Goal: Task Accomplishment & Management: Use online tool/utility

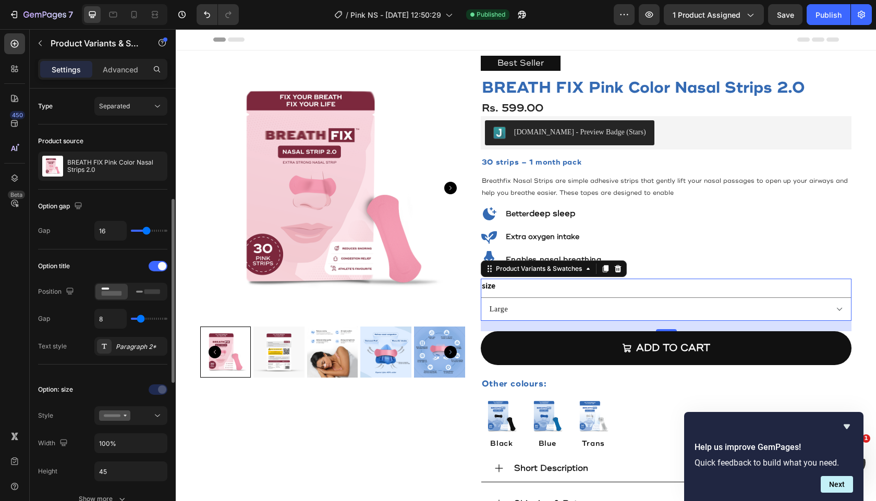
scroll to position [78, 0]
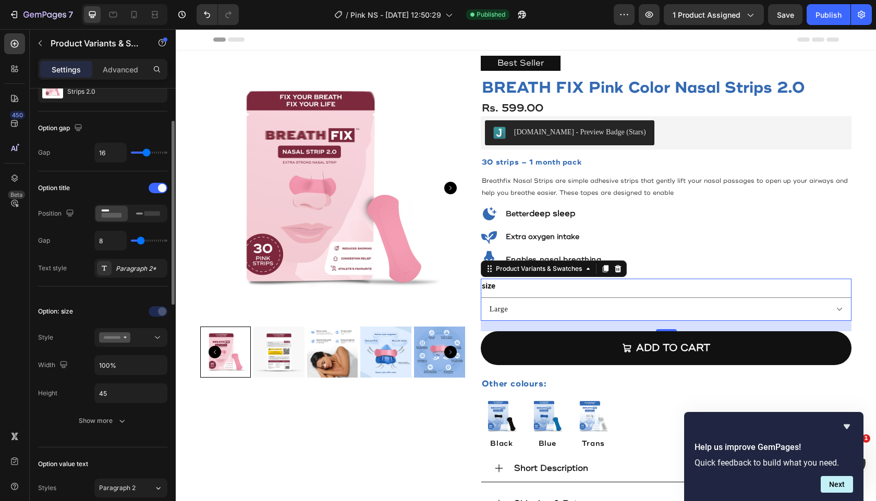
click at [490, 285] on legend "size" at bounding box center [489, 286] width 16 height 15
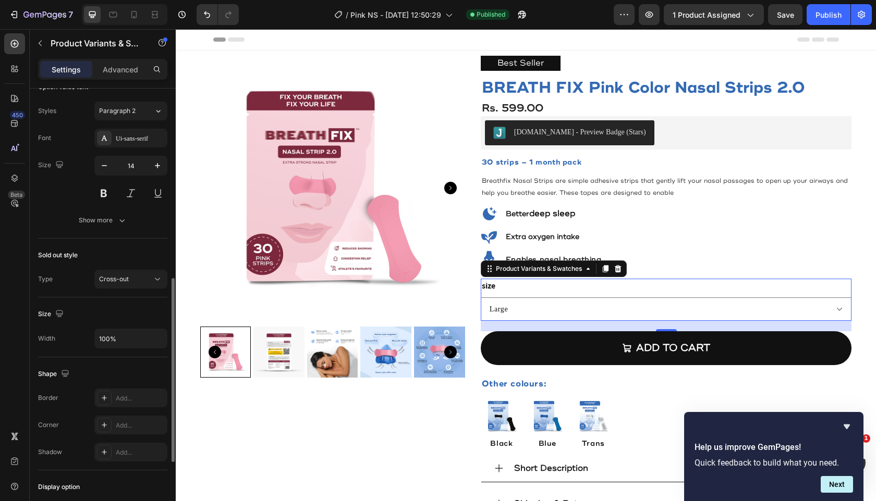
scroll to position [0, 0]
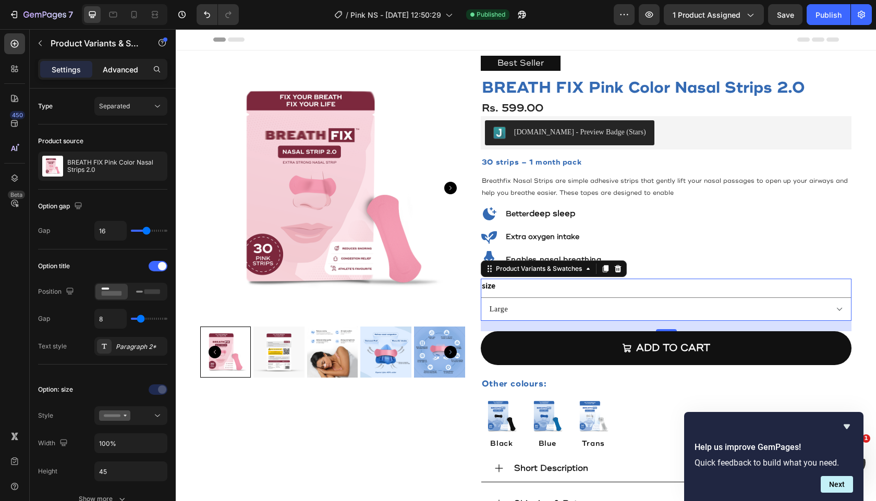
click at [120, 65] on p "Advanced" at bounding box center [120, 69] width 35 height 11
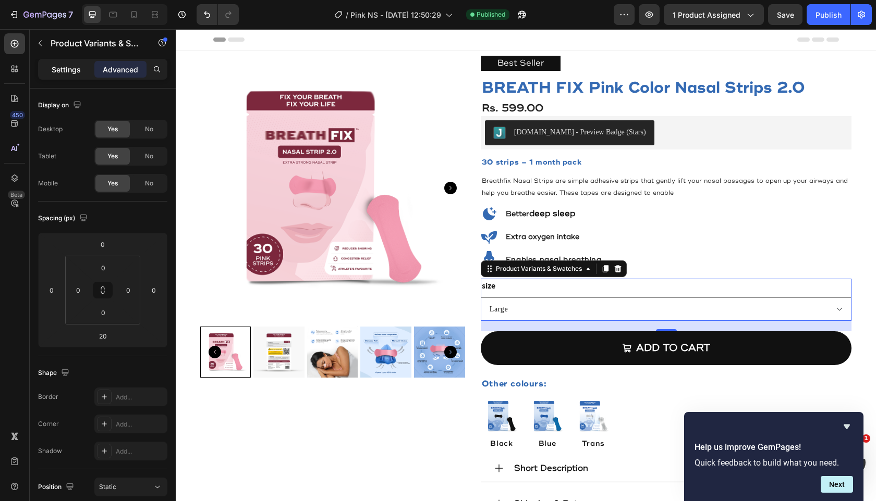
click at [80, 69] on div "Settings" at bounding box center [66, 69] width 52 height 17
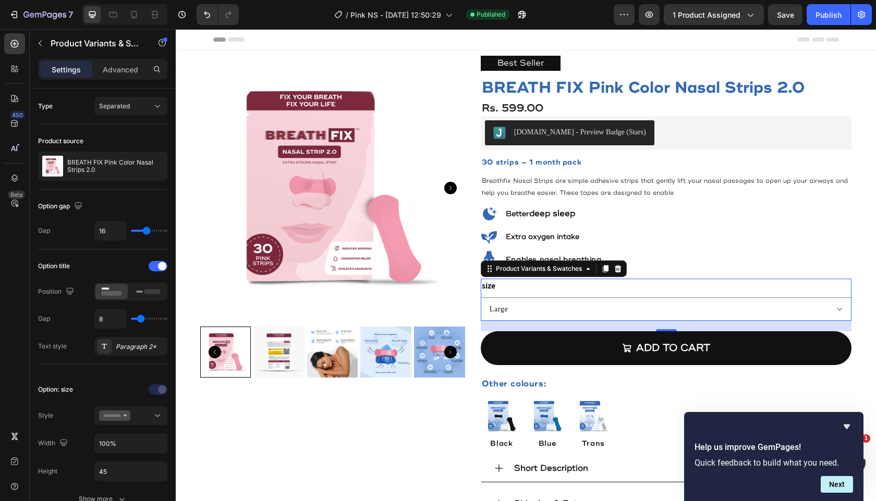
click at [536, 284] on div "size Large Small" at bounding box center [666, 300] width 371 height 42
click at [495, 283] on div "size Large Small" at bounding box center [666, 300] width 371 height 42
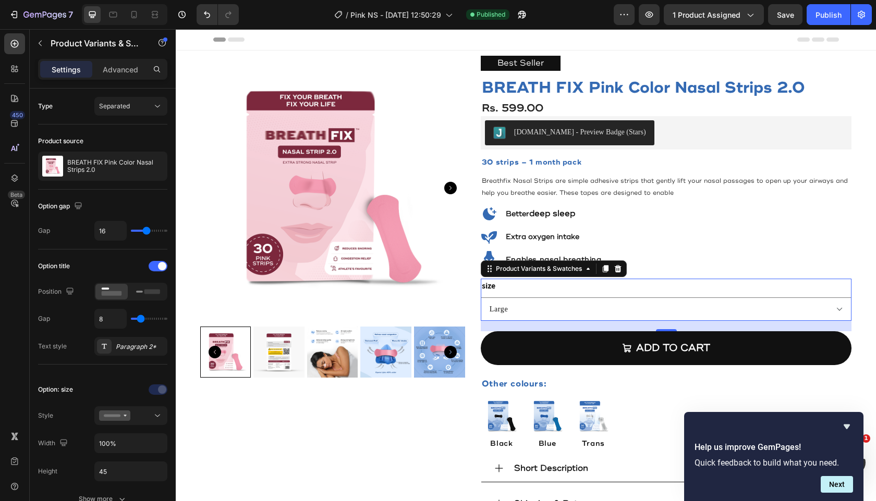
click at [495, 283] on div "size Large Small" at bounding box center [666, 300] width 371 height 42
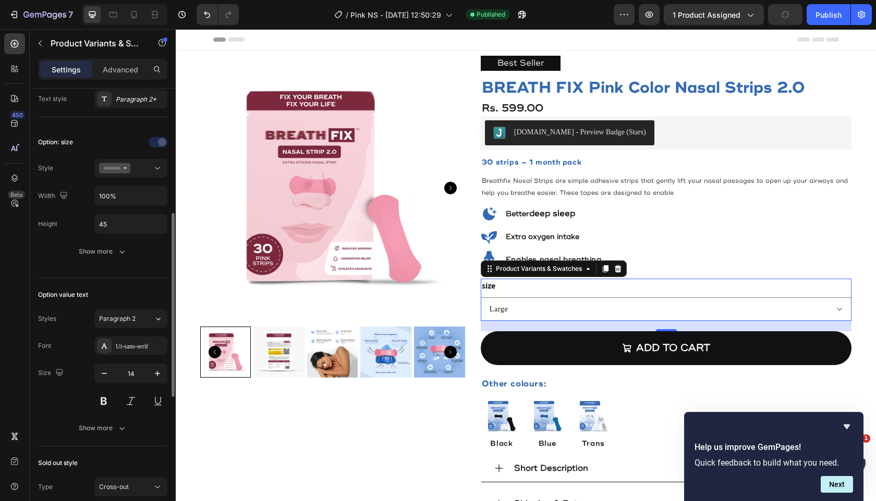
scroll to position [265, 0]
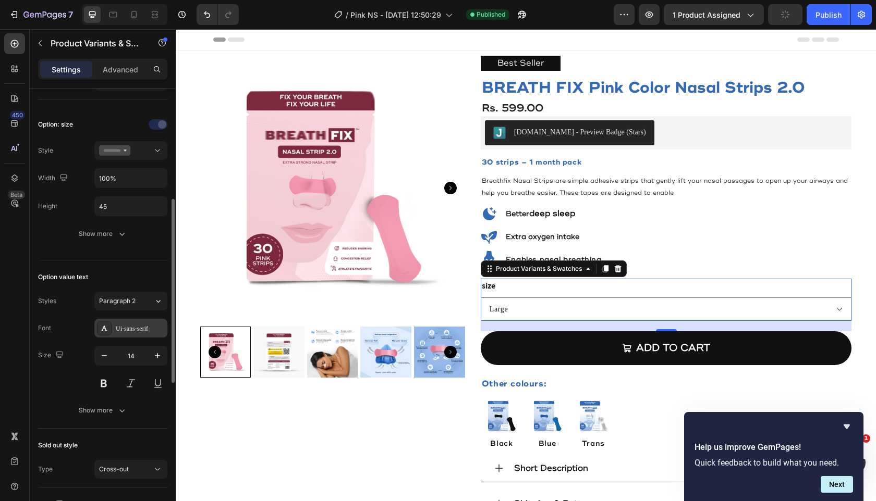
click at [124, 326] on div "Ui-sans-serif" at bounding box center [140, 328] width 49 height 9
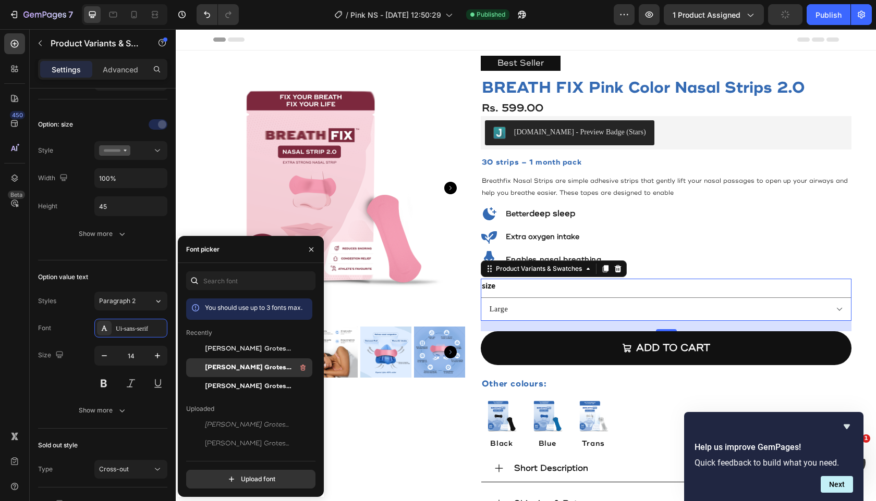
click at [257, 364] on span "[PERSON_NAME] Grotesk Bold" at bounding box center [248, 367] width 87 height 9
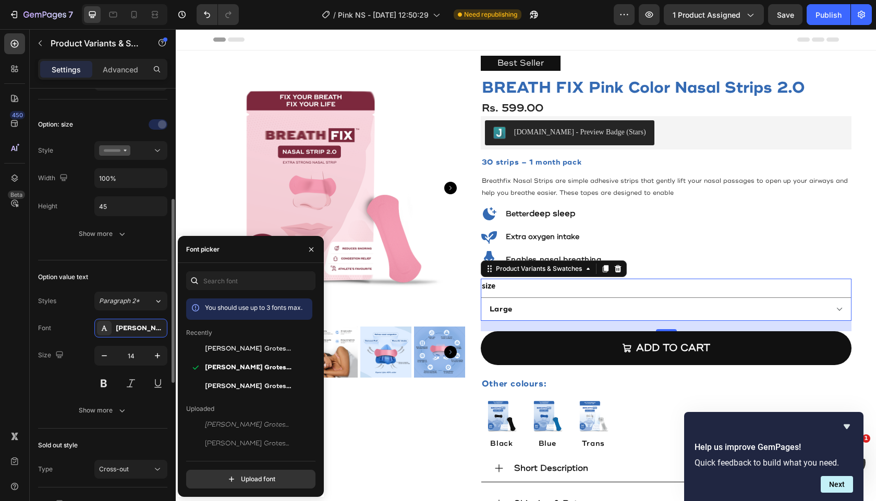
click at [101, 274] on div "Option value text" at bounding box center [102, 277] width 129 height 17
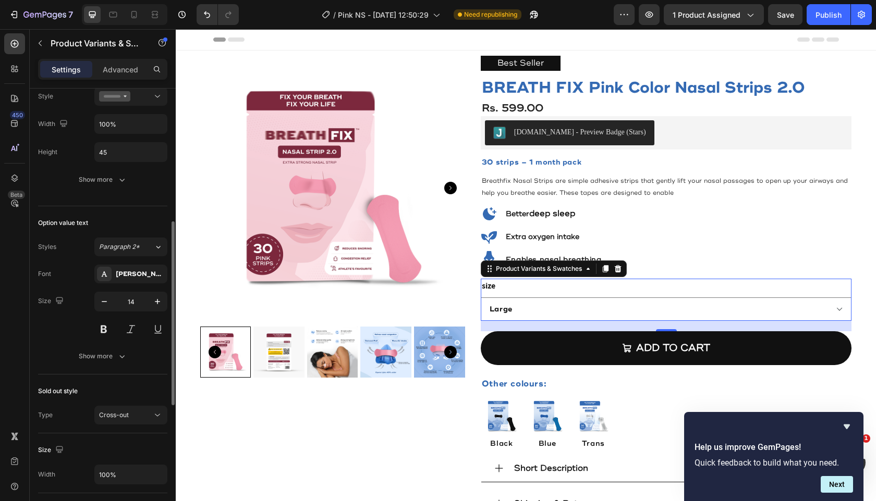
scroll to position [330, 0]
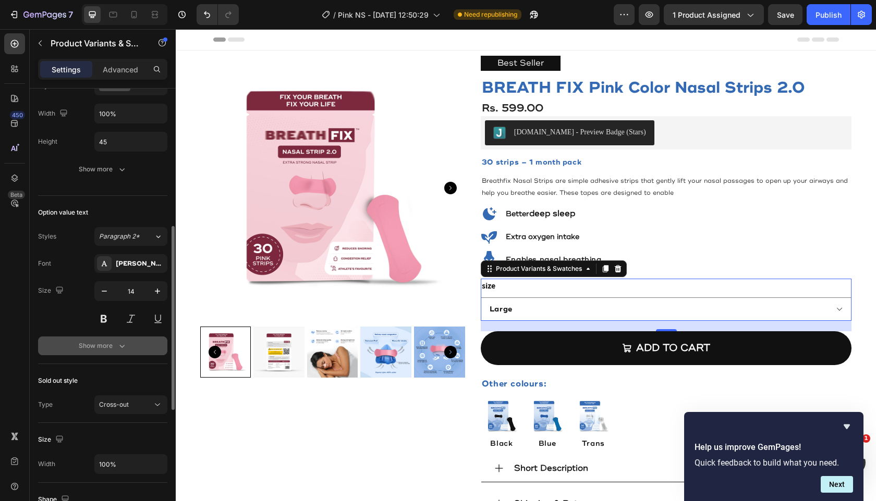
click at [117, 345] on icon "button" at bounding box center [122, 346] width 10 height 10
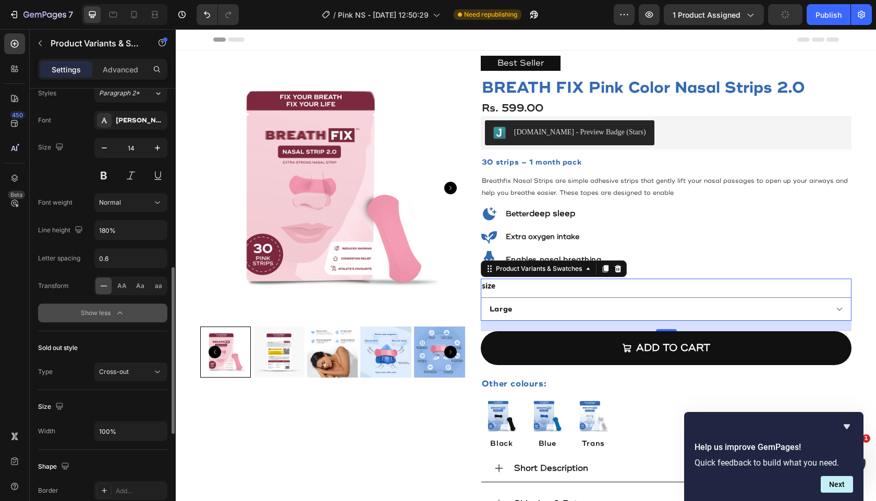
scroll to position [498, 0]
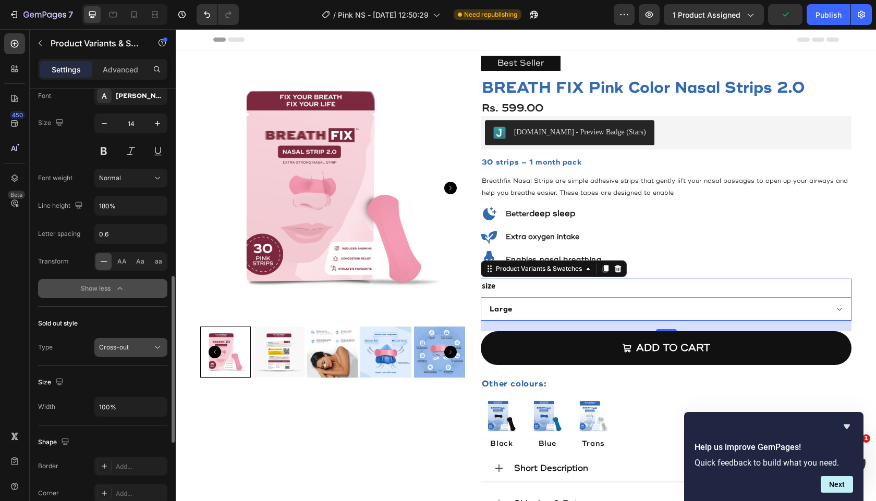
click at [118, 349] on span "Cross-out" at bounding box center [114, 347] width 30 height 8
click at [119, 325] on div "Sold out style" at bounding box center [102, 323] width 129 height 17
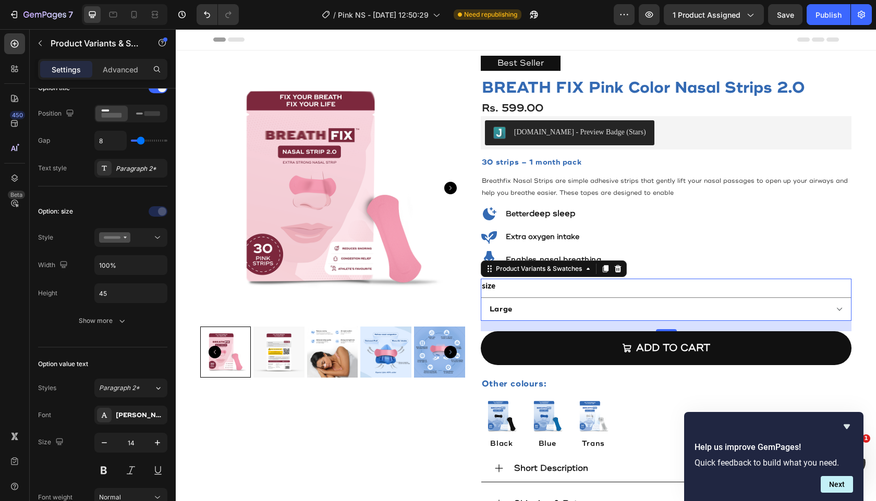
scroll to position [0, 0]
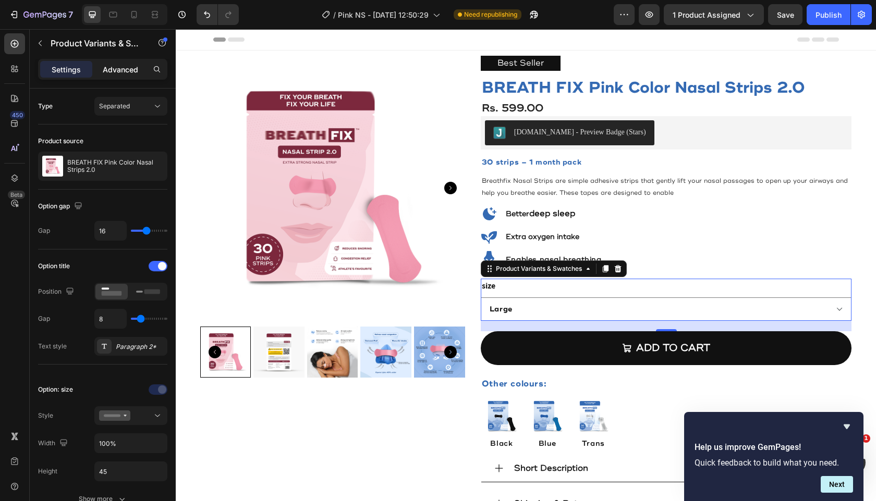
click at [118, 69] on p "Advanced" at bounding box center [120, 69] width 35 height 11
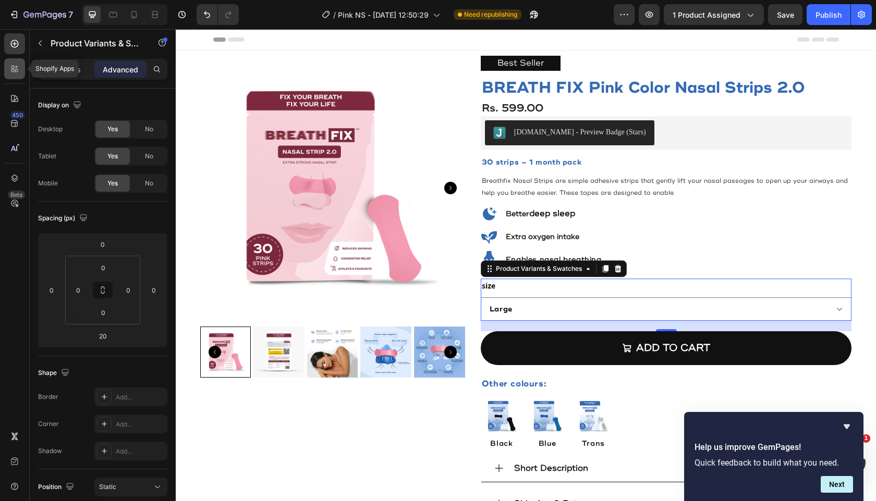
click at [11, 64] on icon at bounding box center [14, 69] width 10 height 10
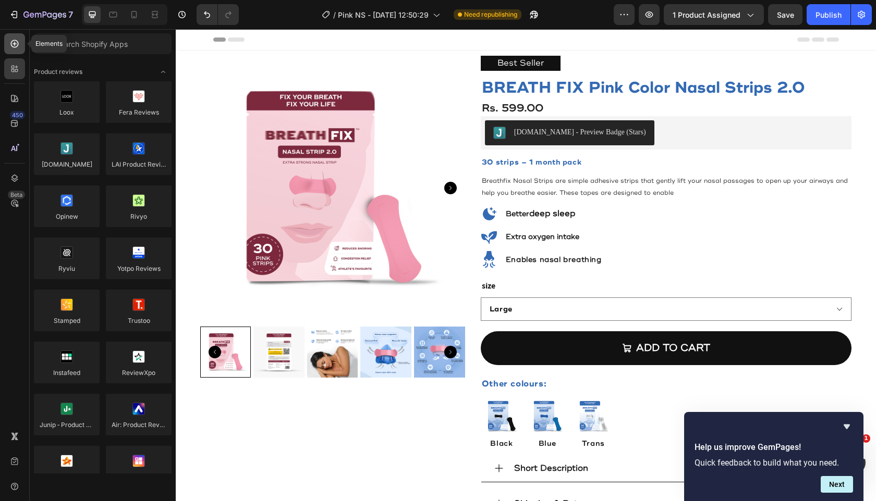
click at [14, 51] on div at bounding box center [14, 43] width 21 height 21
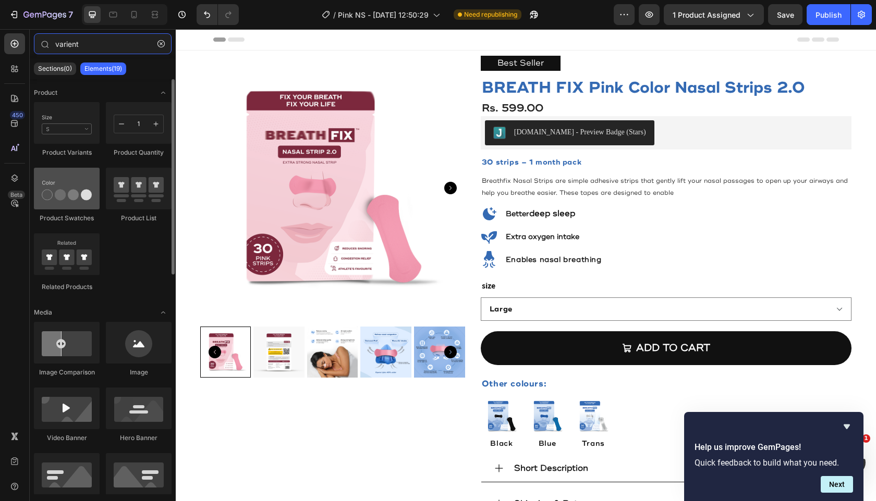
type input "varient"
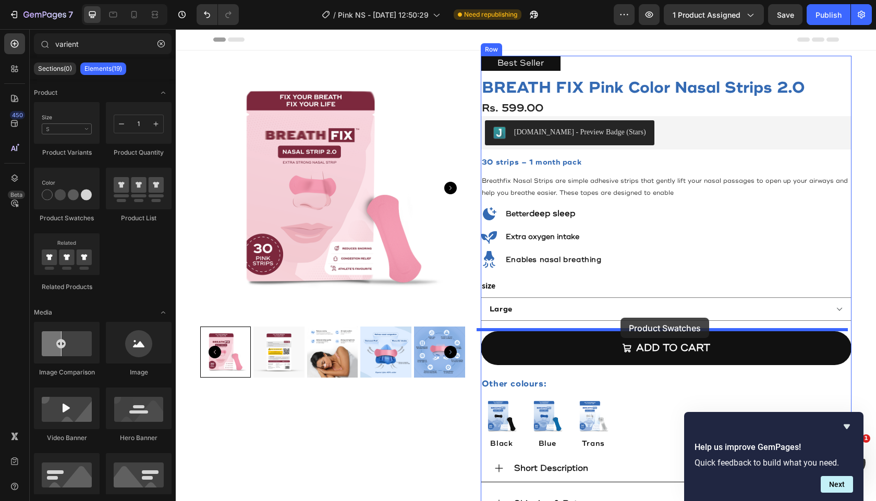
drag, startPoint x: 244, startPoint y: 231, endPoint x: 623, endPoint y: 318, distance: 389.2
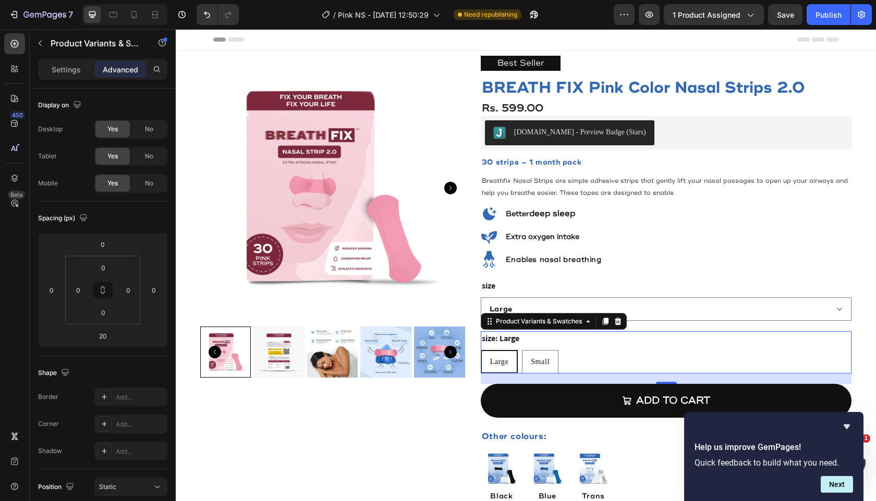
click at [617, 338] on div "size: Large Large Large Large Small Small Small" at bounding box center [666, 352] width 371 height 42
click at [44, 43] on icon "button" at bounding box center [40, 43] width 8 height 8
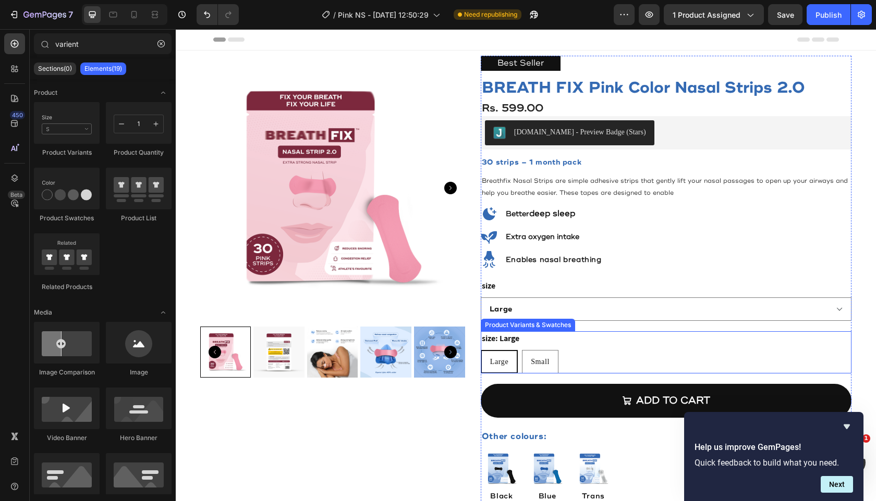
click at [576, 341] on div "size: Large Large Large Large Small Small Small" at bounding box center [666, 352] width 371 height 42
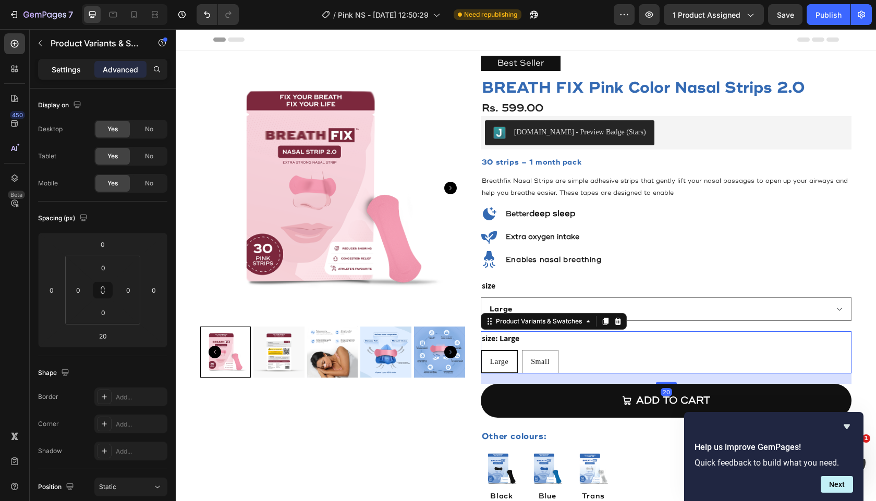
click at [78, 72] on p "Settings" at bounding box center [66, 69] width 29 height 11
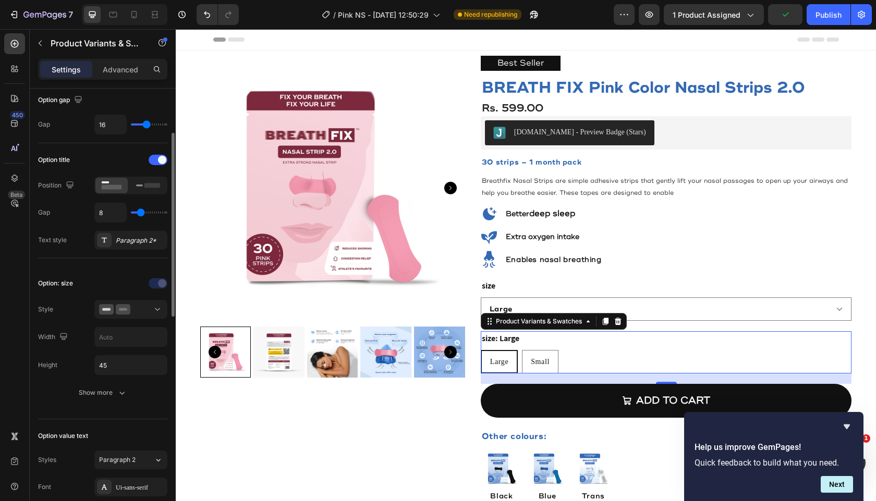
scroll to position [118, 0]
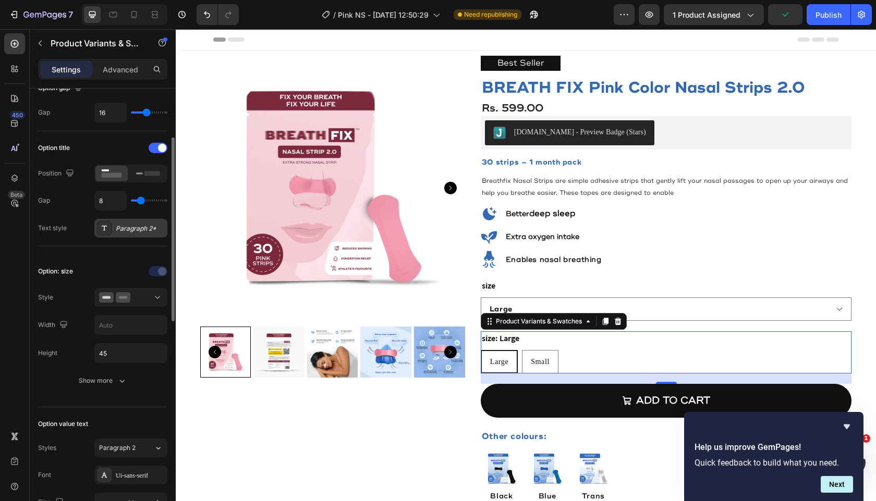
click at [124, 228] on div "Paragraph 2*" at bounding box center [140, 228] width 49 height 9
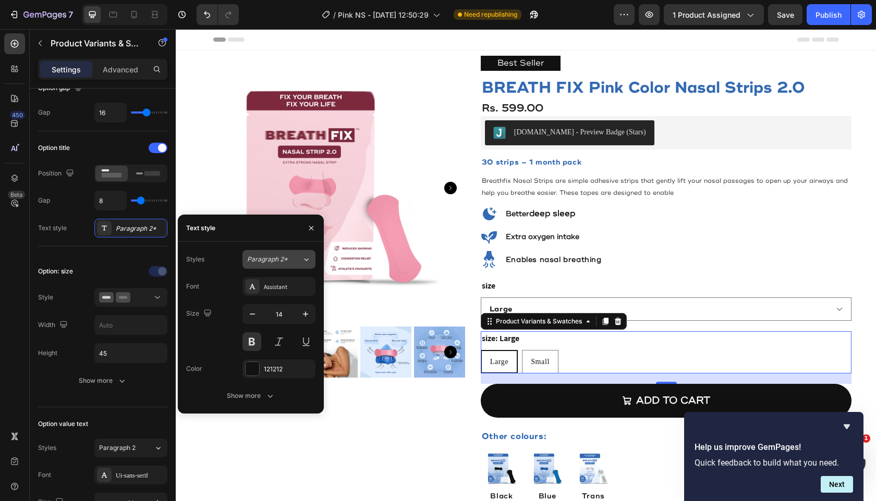
click at [273, 268] on button "Paragraph 2*" at bounding box center [278, 259] width 73 height 19
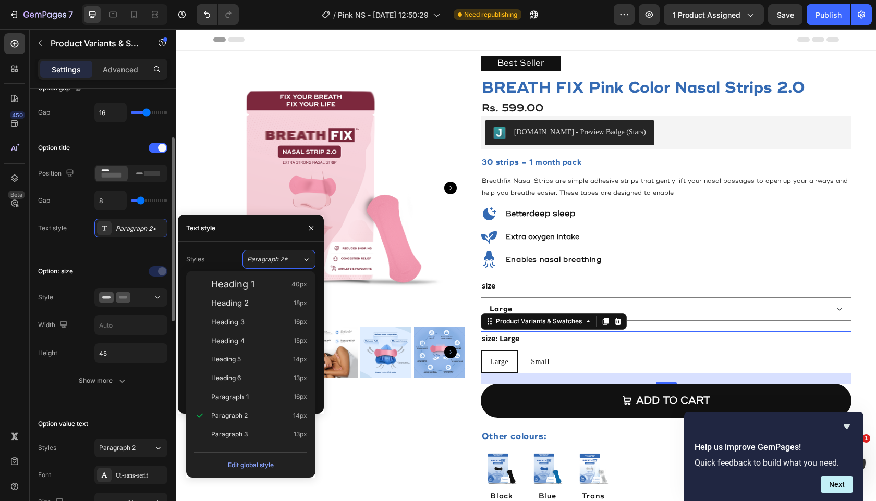
click at [68, 252] on div "Option: size Style Width Height 45 Show more" at bounding box center [102, 327] width 129 height 161
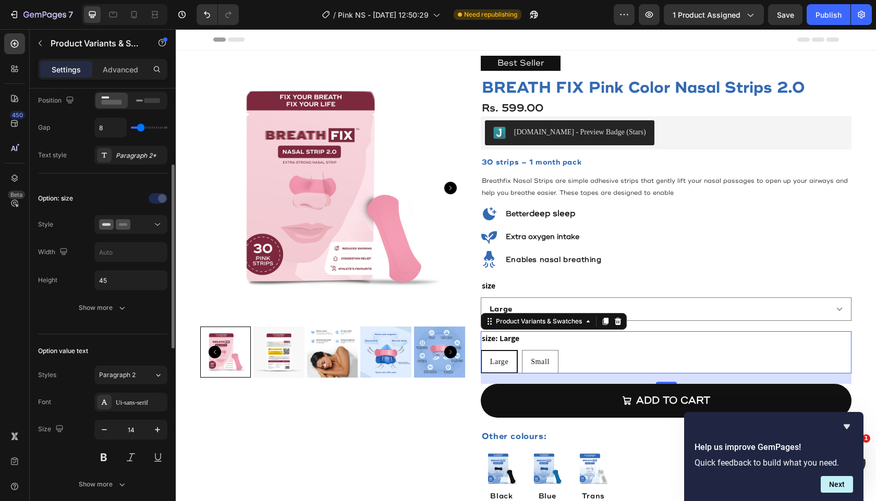
scroll to position [189, 0]
click at [134, 226] on div at bounding box center [131, 227] width 64 height 10
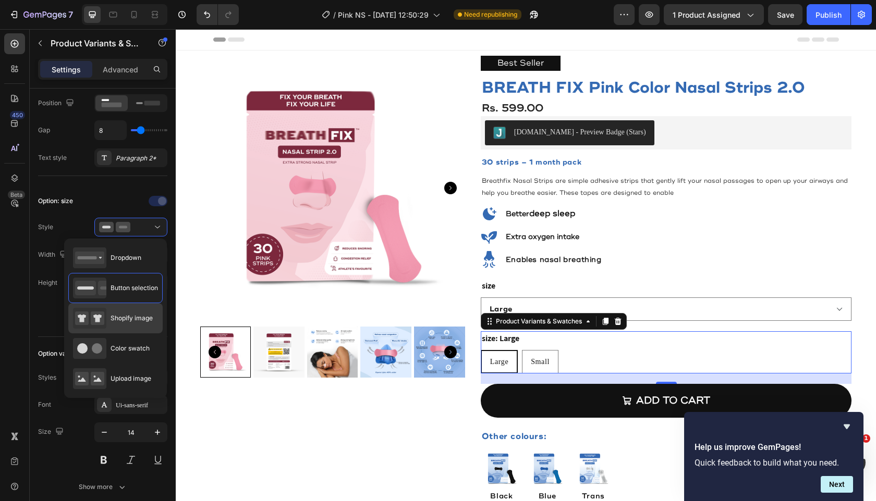
click at [128, 314] on span "Shopify image" at bounding box center [131, 318] width 42 height 9
type input "64"
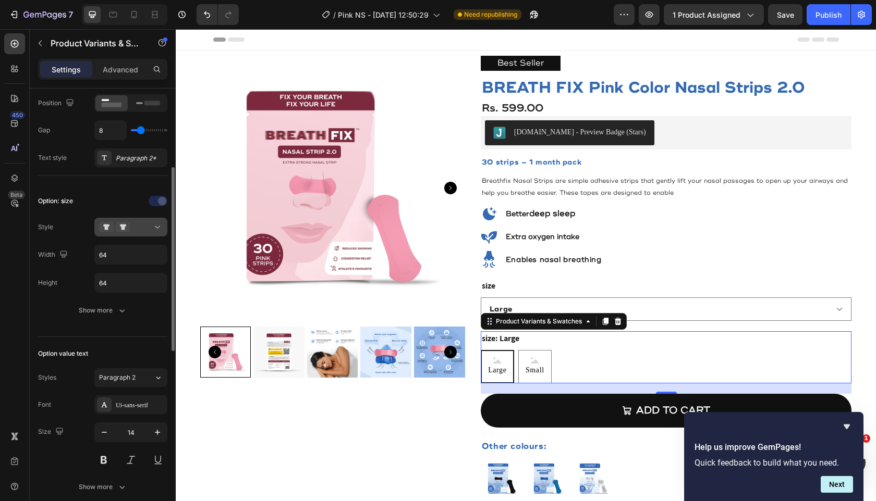
click at [136, 231] on div at bounding box center [131, 227] width 64 height 10
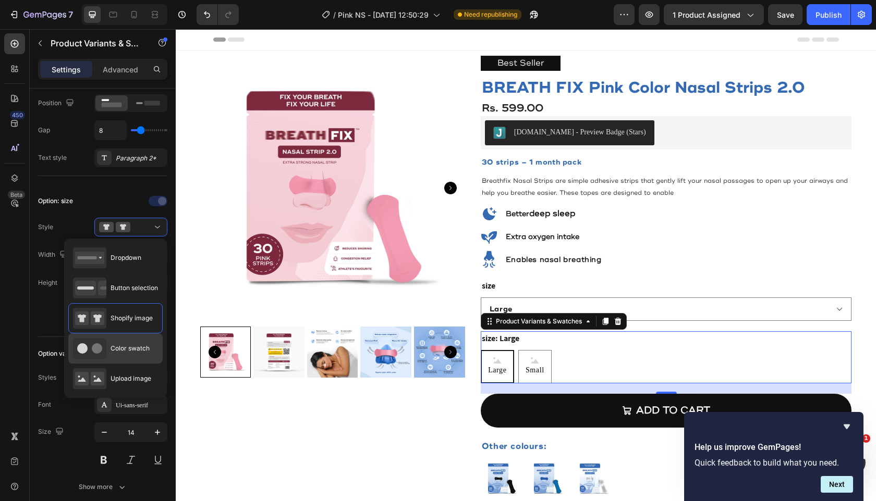
click at [121, 350] on span "Color swatch" at bounding box center [129, 348] width 39 height 9
type input "45"
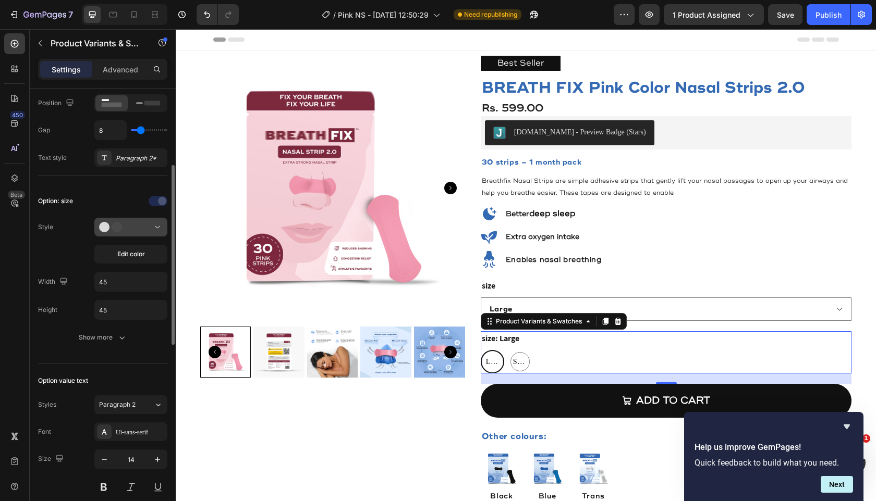
click at [143, 232] on button at bounding box center [130, 227] width 73 height 19
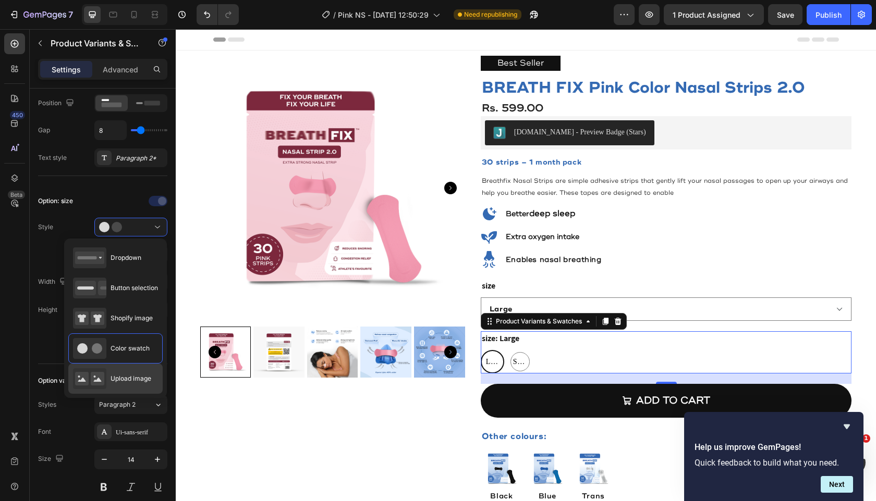
click at [134, 385] on div "Upload image" at bounding box center [112, 378] width 78 height 21
type input "64"
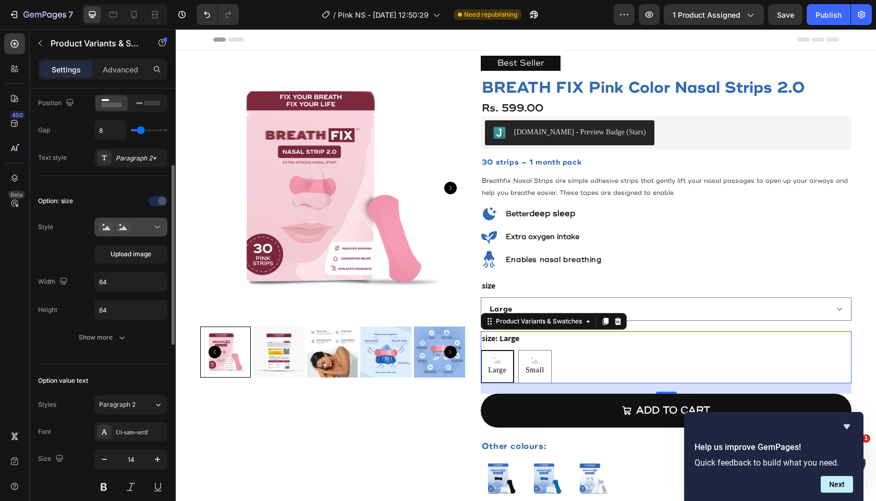
click at [133, 225] on div at bounding box center [131, 227] width 64 height 10
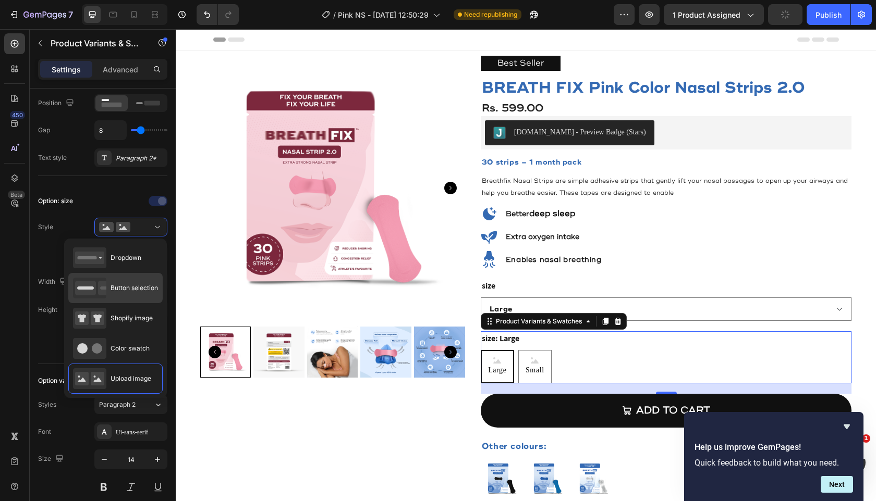
click at [124, 285] on span "Button selection" at bounding box center [133, 288] width 47 height 9
type input "45"
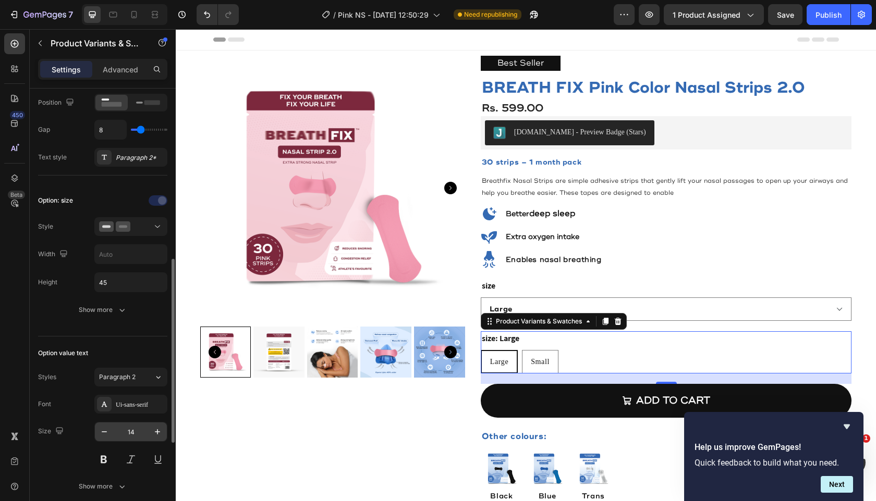
scroll to position [254, 0]
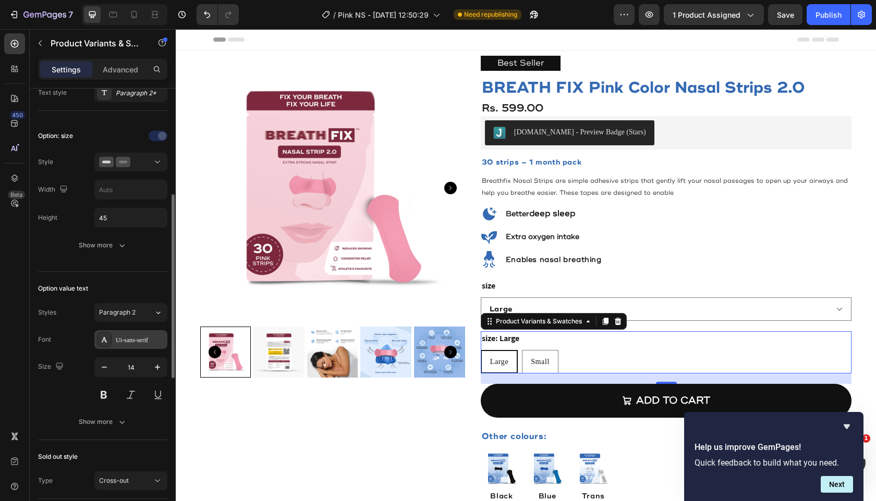
click at [124, 341] on div "Ui-sans-serif" at bounding box center [140, 340] width 49 height 9
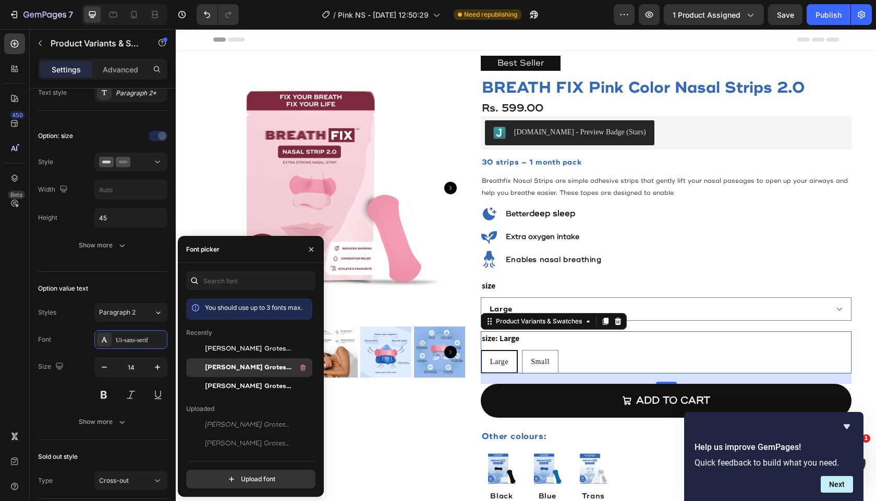
click at [256, 363] on span "[PERSON_NAME] Grotesk Bold" at bounding box center [248, 367] width 87 height 9
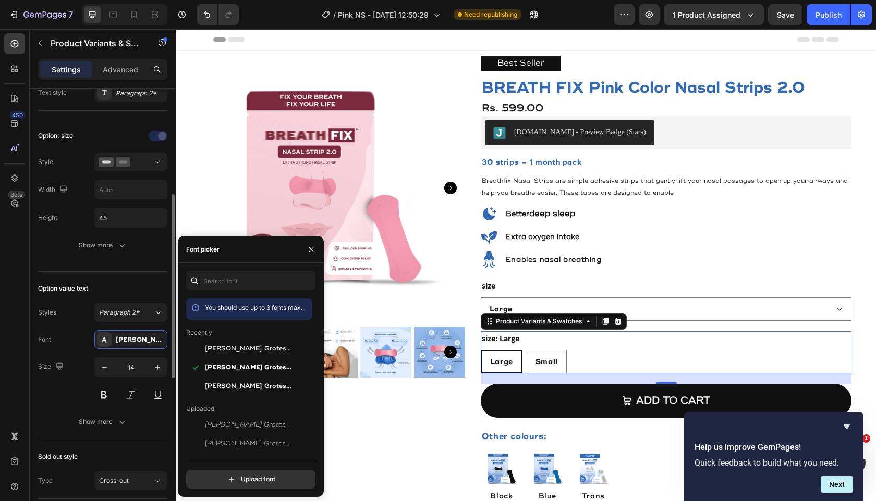
click at [63, 386] on div "Size 14" at bounding box center [102, 381] width 129 height 47
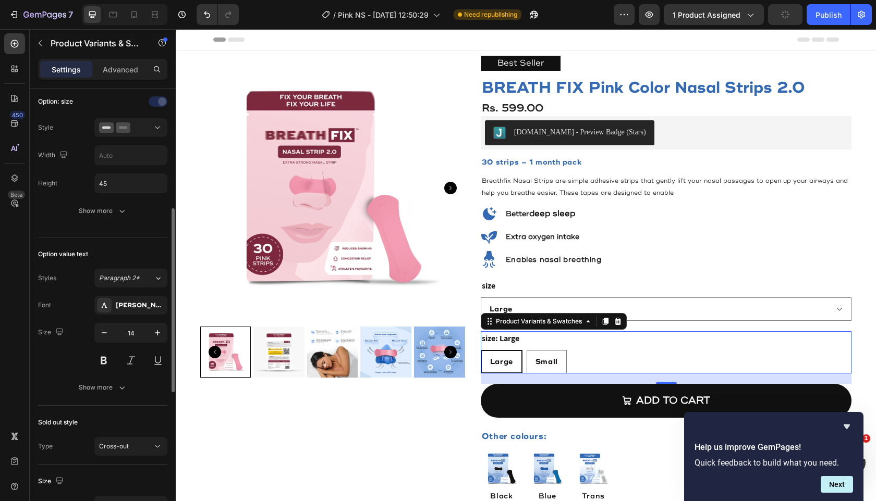
scroll to position [299, 0]
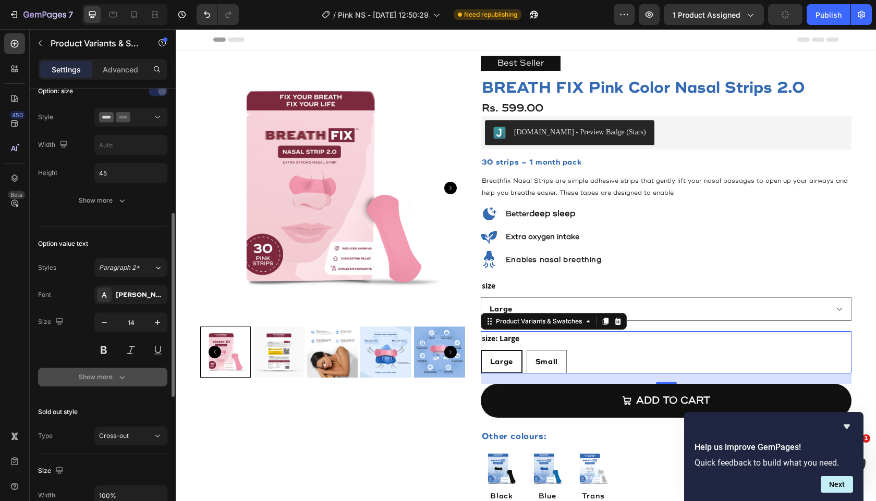
click at [65, 370] on button "Show more" at bounding box center [102, 377] width 129 height 19
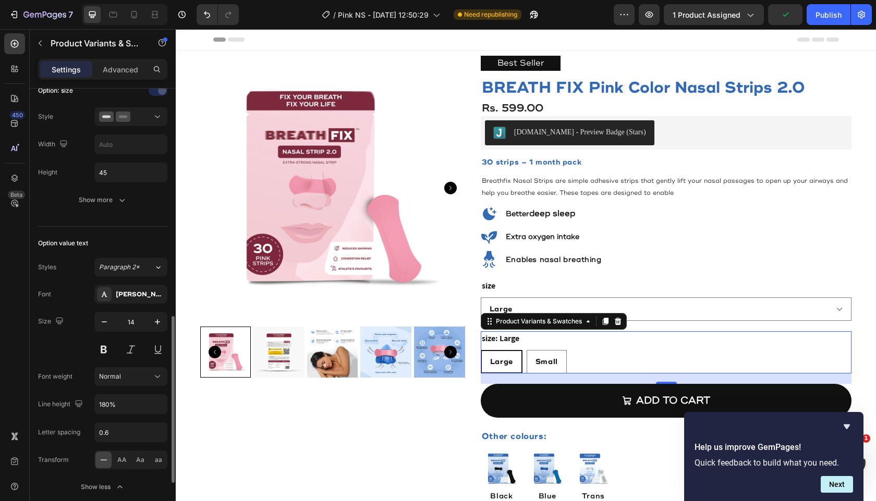
scroll to position [619, 0]
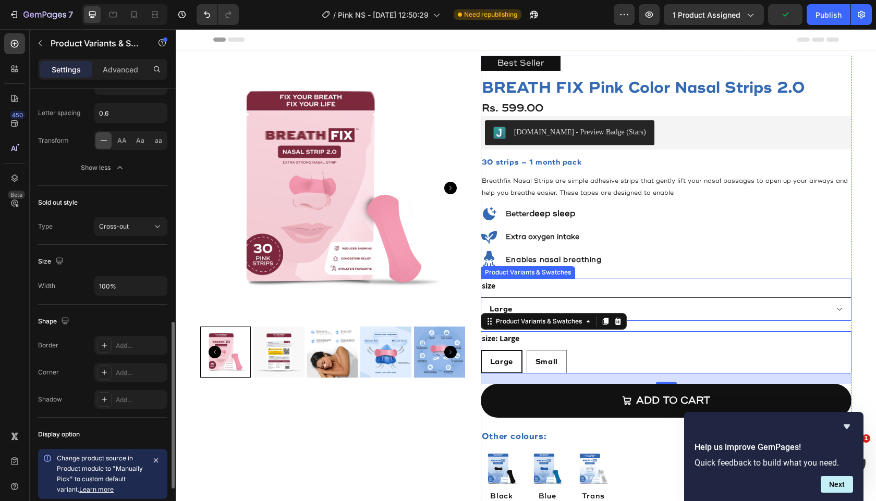
click at [661, 304] on select "Large Small" at bounding box center [666, 309] width 371 height 23
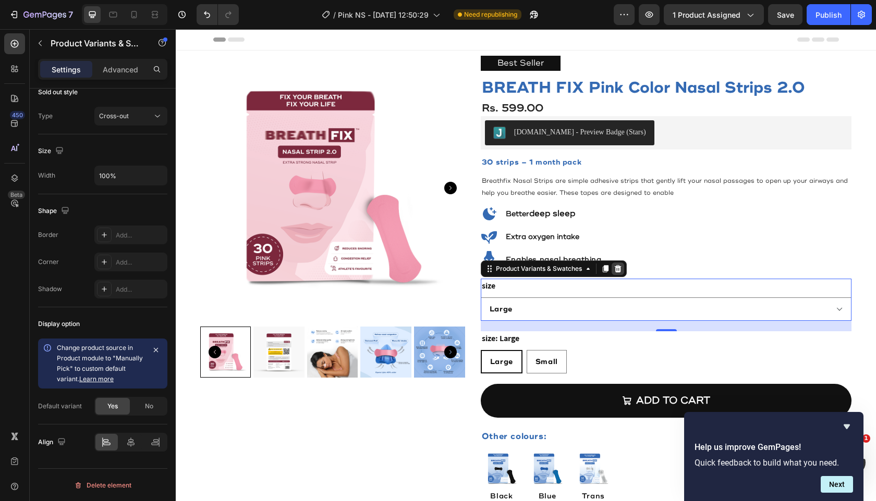
click at [613, 266] on icon at bounding box center [617, 269] width 8 height 8
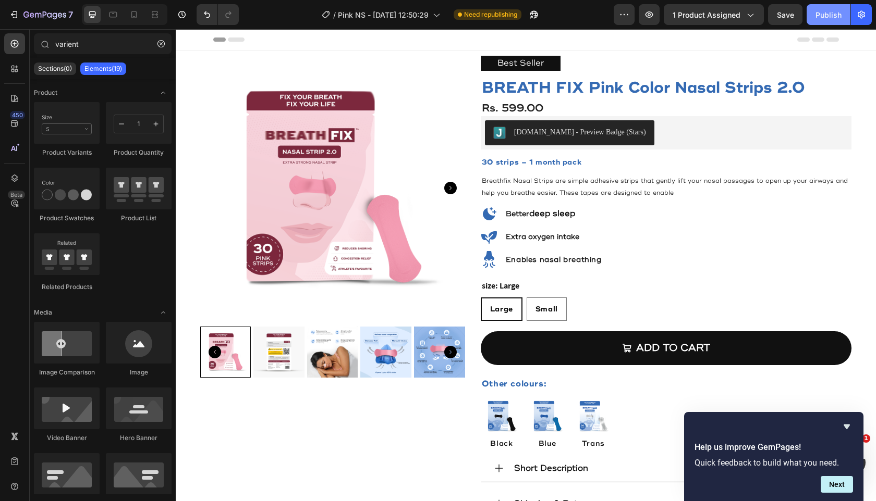
click at [817, 21] on button "Publish" at bounding box center [828, 14] width 44 height 21
